Goal: Find contact information: Find contact information

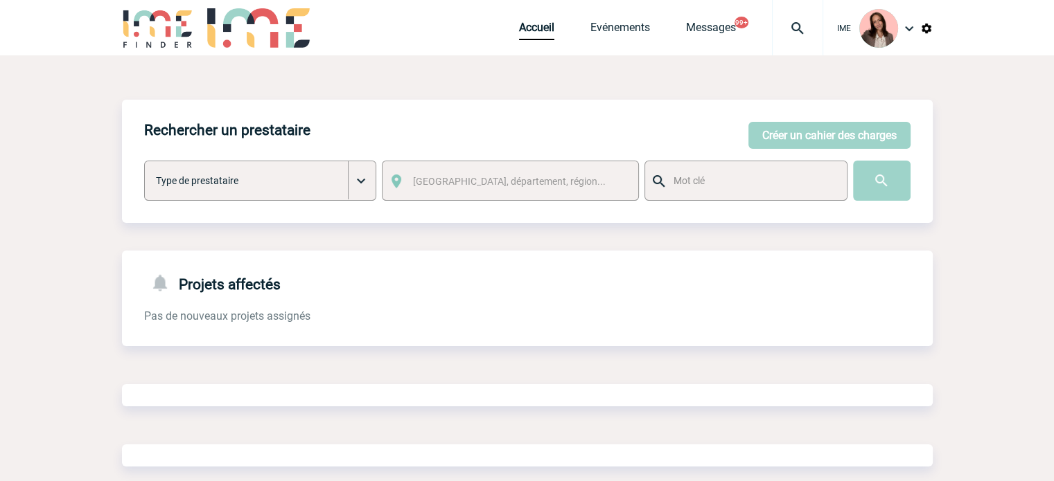
click at [786, 15] on div at bounding box center [797, 27] width 51 height 55
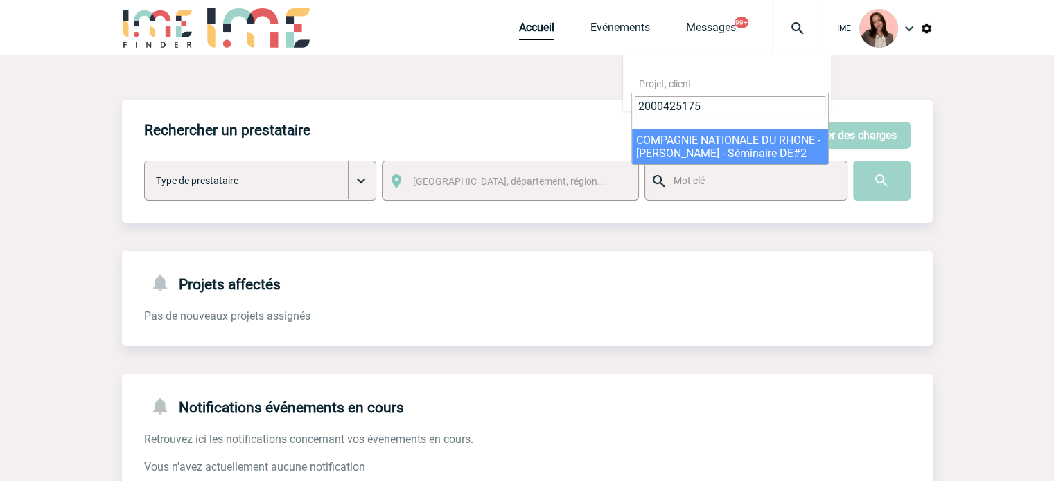
type input "2000425175"
select select "24676"
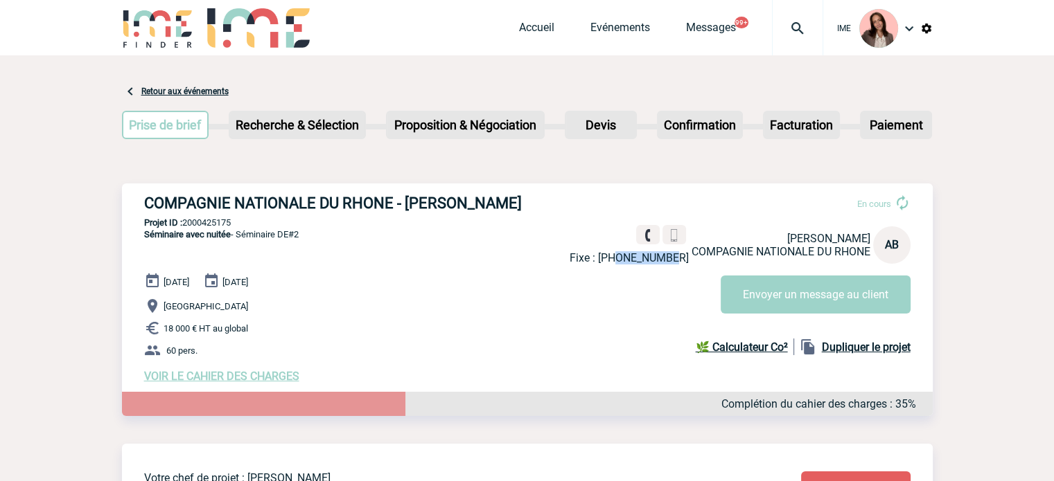
drag, startPoint x: 630, startPoint y: 260, endPoint x: 683, endPoint y: 261, distance: 52.7
click at [683, 261] on p "Fixe : [PHONE_NUMBER]" at bounding box center [628, 257] width 119 height 13
copy p "475827889"
